Goal: Information Seeking & Learning: Learn about a topic

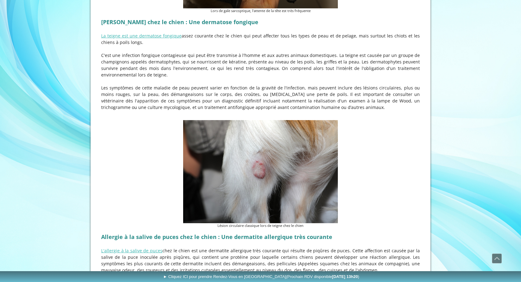
scroll to position [1142, 0]
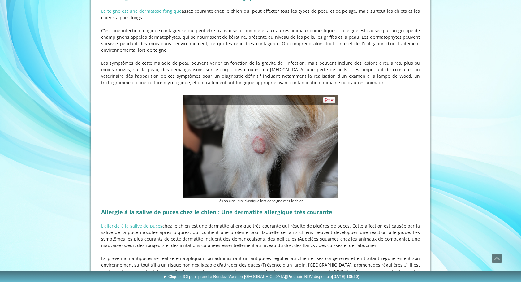
click at [272, 140] on img at bounding box center [260, 146] width 155 height 103
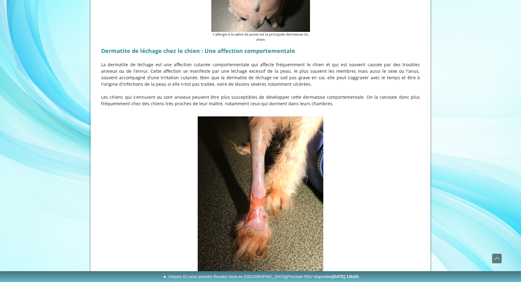
scroll to position [1808, 0]
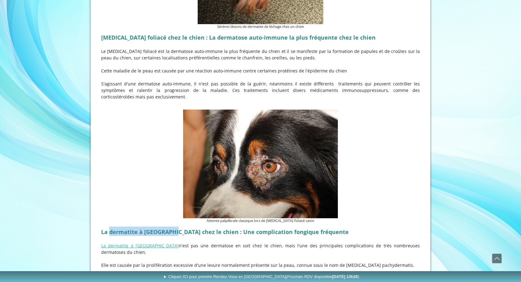
drag, startPoint x: 109, startPoint y: 227, endPoint x: 173, endPoint y: 230, distance: 64.1
click at [173, 230] on span "La dermatite à [GEOGRAPHIC_DATA] chez le chien : Une complication fongique fréq…" at bounding box center [224, 231] width 247 height 7
drag, startPoint x: 173, startPoint y: 230, endPoint x: 162, endPoint y: 224, distance: 11.9
copy span "dermatite à Malassezia"
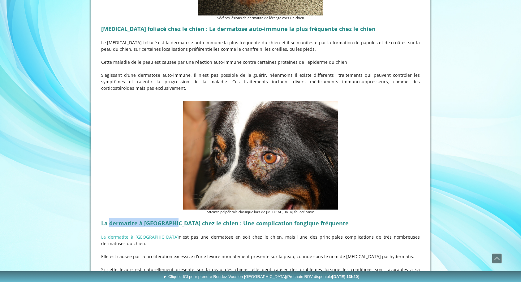
scroll to position [1805, 0]
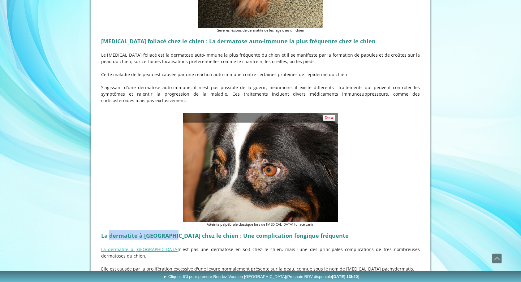
click at [279, 154] on img at bounding box center [260, 167] width 155 height 109
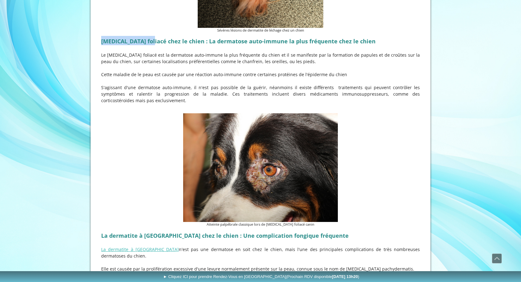
drag, startPoint x: 102, startPoint y: 36, endPoint x: 153, endPoint y: 38, distance: 51.7
click at [153, 38] on span "[MEDICAL_DATA] foliacé chez le chien : La dermatose auto-immune la plus fréquen…" at bounding box center [238, 40] width 274 height 7
drag, startPoint x: 153, startPoint y: 38, endPoint x: 140, endPoint y: 33, distance: 13.8
copy span "Pemphigus foliacé"
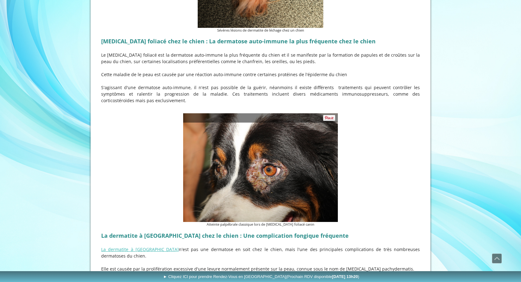
click at [121, 133] on figure "Atteinte palpébrale classique lors de [MEDICAL_DATA] foliacé canin" at bounding box center [260, 170] width 318 height 114
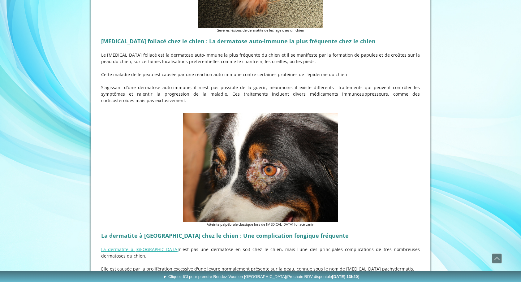
drag, startPoint x: 101, startPoint y: 35, endPoint x: 153, endPoint y: 96, distance: 80.1
click at [153, 96] on div "Pemphigus foliacé chez le chien : La dermatose auto-immune la plus fréquente ch…" at bounding box center [261, 72] width 322 height 77
drag, startPoint x: 153, startPoint y: 96, endPoint x: 131, endPoint y: 85, distance: 25.2
copy div "Pemphigus foliacé chez le chien : La dermatose auto-immune la plus fréquente ch…"
